Goal: Task Accomplishment & Management: Complete application form

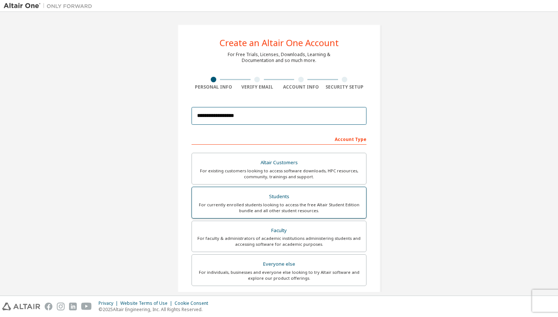
type input "**********"
click at [255, 196] on div "Students" at bounding box center [278, 197] width 165 height 10
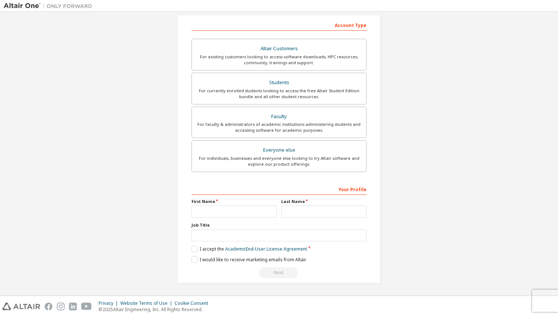
scroll to position [114, 0]
type input "*********"
type input "*"
type input "**"
click at [195, 250] on label "I accept the Academic End-User License Agreement" at bounding box center [250, 249] width 116 height 6
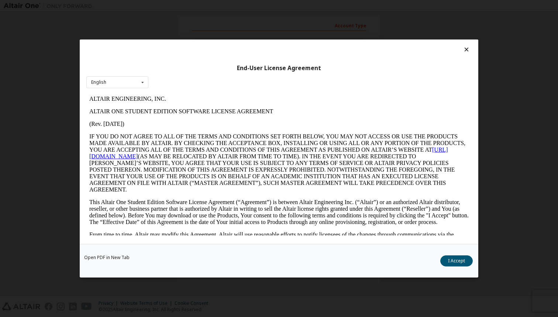
scroll to position [0, 0]
click at [105, 80] on div "English" at bounding box center [98, 82] width 15 height 4
click at [458, 256] on button "I Accept" at bounding box center [456, 260] width 32 height 11
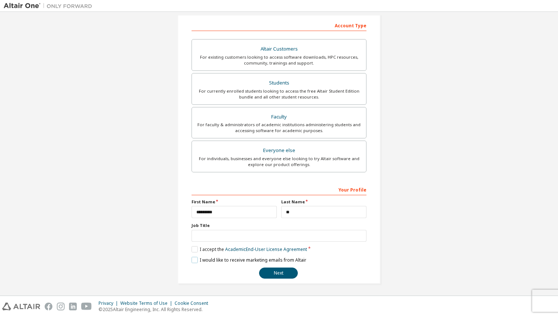
click at [192, 258] on label "I would like to receive marketing emails from Altair" at bounding box center [249, 260] width 115 height 6
click at [279, 271] on button "Next" at bounding box center [278, 273] width 39 height 11
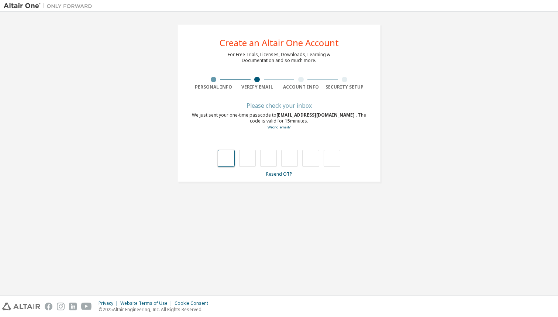
type input "*"
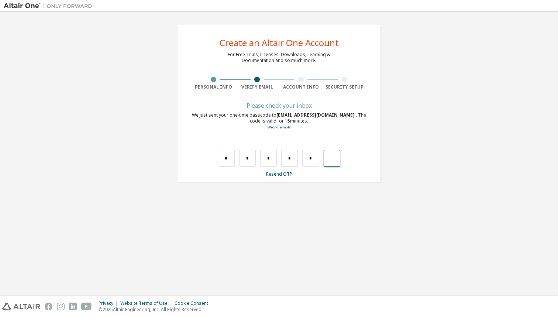
type input "*"
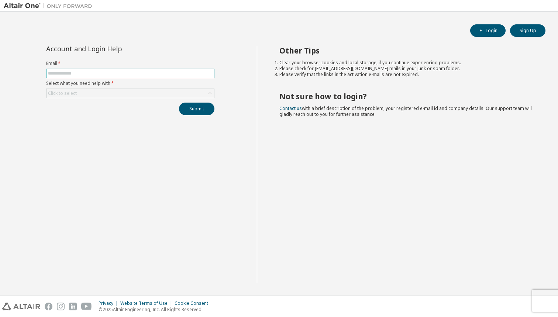
click at [179, 71] on input "text" at bounding box center [130, 74] width 165 height 6
type input "**********"
click at [114, 93] on div "Click to select" at bounding box center [131, 93] width 168 height 9
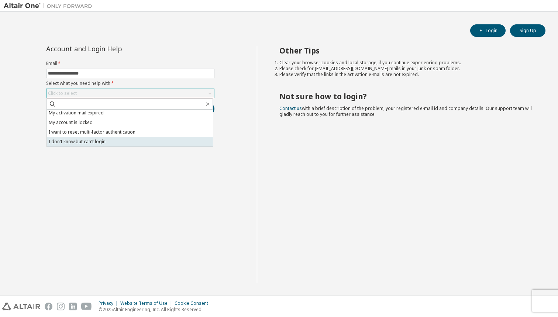
scroll to position [21, 0]
click at [137, 137] on li "I don't know but can't login" at bounding box center [130, 142] width 166 height 10
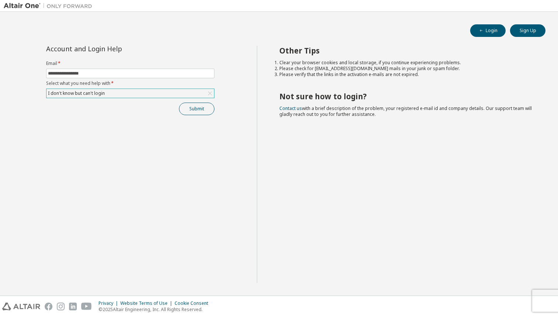
click at [186, 106] on button "Submit" at bounding box center [196, 109] width 35 height 13
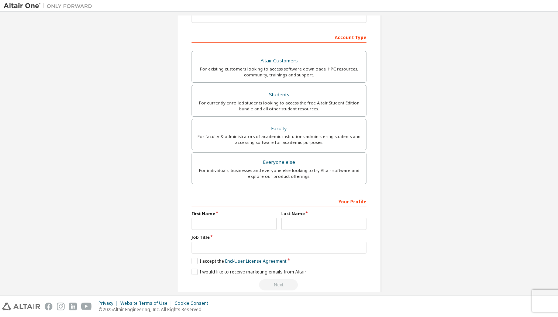
scroll to position [102, 0]
